Goal: Check status: Check status

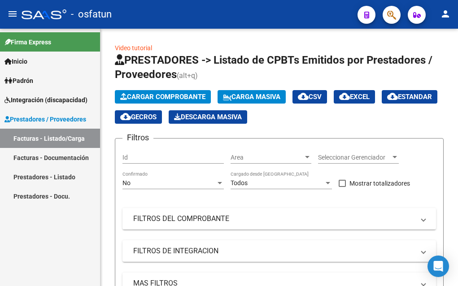
click at [37, 103] on span "Integración (discapacidad)" at bounding box center [45, 100] width 83 height 10
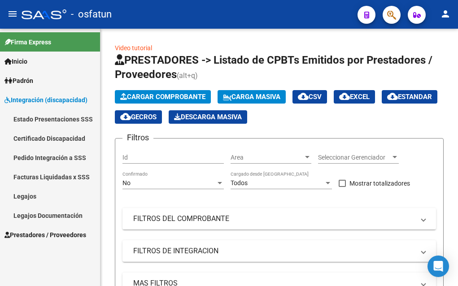
click at [29, 195] on link "Legajos" at bounding box center [50, 196] width 100 height 19
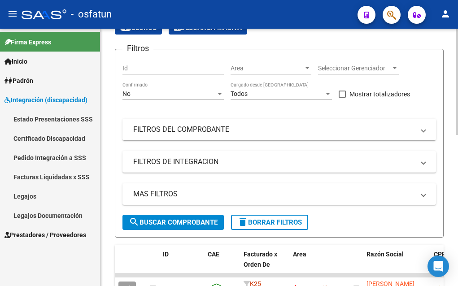
scroll to position [90, 0]
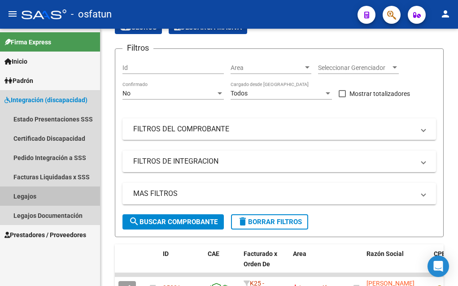
click at [23, 195] on link "Legajos" at bounding box center [50, 196] width 100 height 19
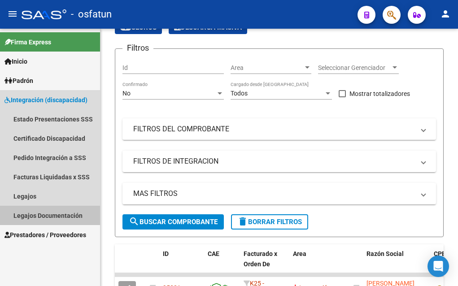
click at [29, 217] on link "Legajos Documentación" at bounding box center [50, 215] width 100 height 19
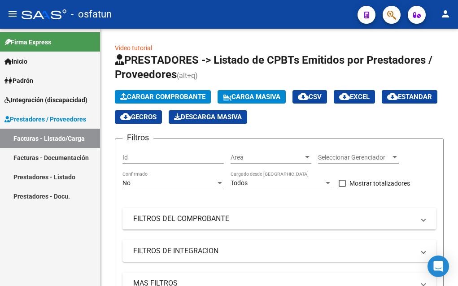
click at [30, 101] on span "Integración (discapacidad)" at bounding box center [45, 100] width 83 height 10
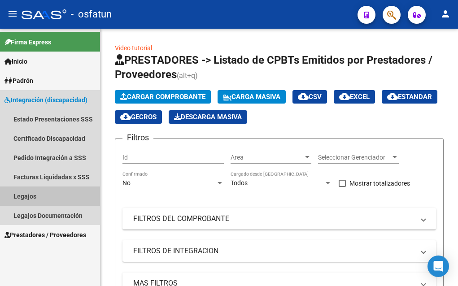
click at [27, 197] on link "Legajos" at bounding box center [50, 196] width 100 height 19
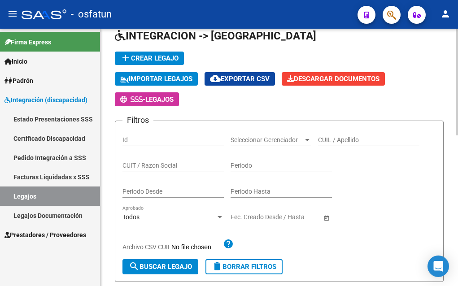
scroll to position [45, 0]
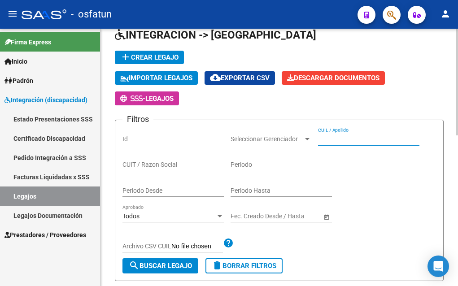
click at [348, 138] on input "CUIL / Apellido" at bounding box center [368, 139] width 101 height 8
type input "[PERSON_NAME]"
click at [161, 267] on span "search Buscar Legajo" at bounding box center [160, 266] width 63 height 8
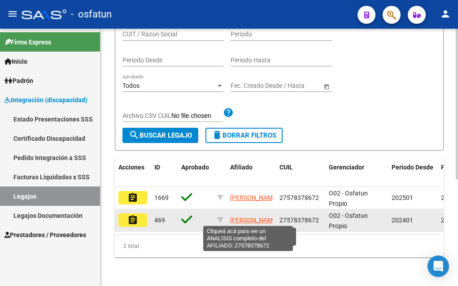
scroll to position [2, 0]
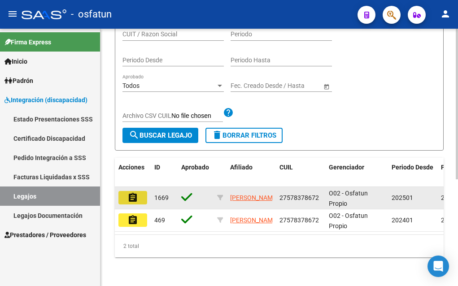
click at [133, 192] on mat-icon "assignment" at bounding box center [132, 197] width 11 height 11
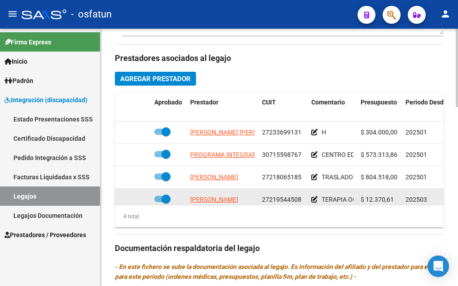
scroll to position [404, 0]
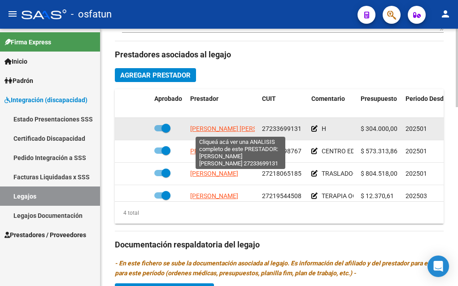
click at [245, 129] on span "[PERSON_NAME] [PERSON_NAME]" at bounding box center [238, 128] width 97 height 7
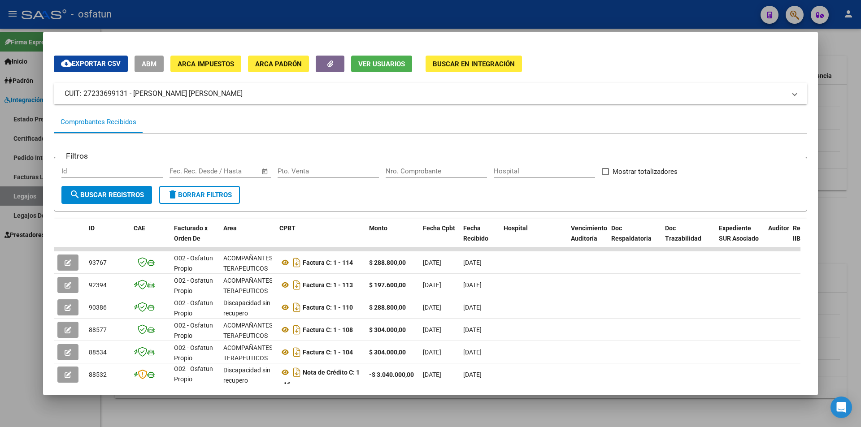
scroll to position [0, 0]
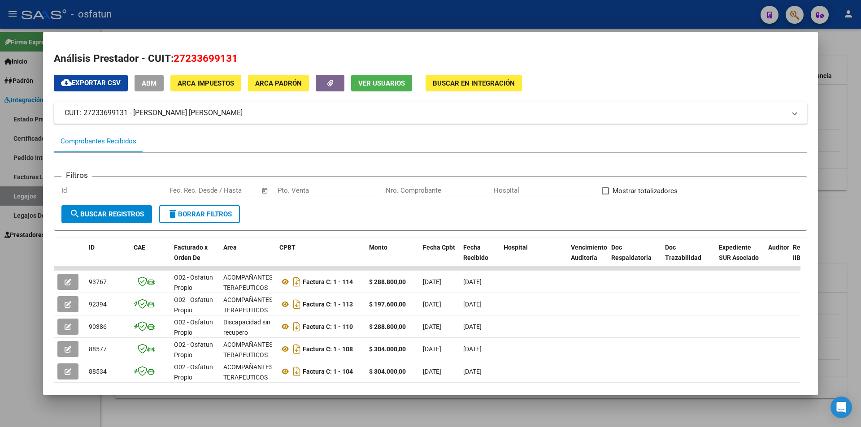
click at [11, 286] on div at bounding box center [430, 213] width 861 height 427
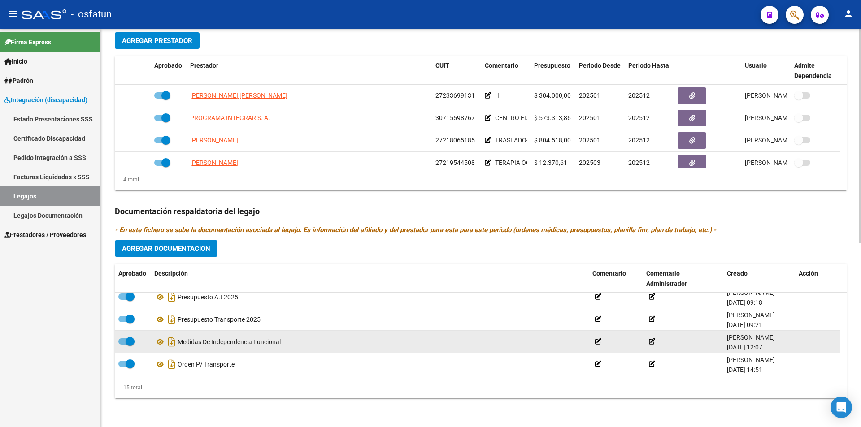
scroll to position [224, 0]
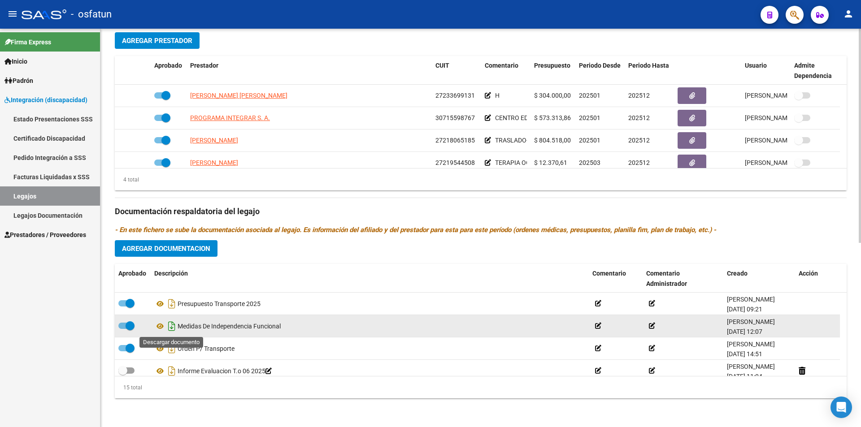
click at [171, 286] on icon "Descargar documento" at bounding box center [172, 326] width 12 height 14
